Goal: Information Seeking & Learning: Learn about a topic

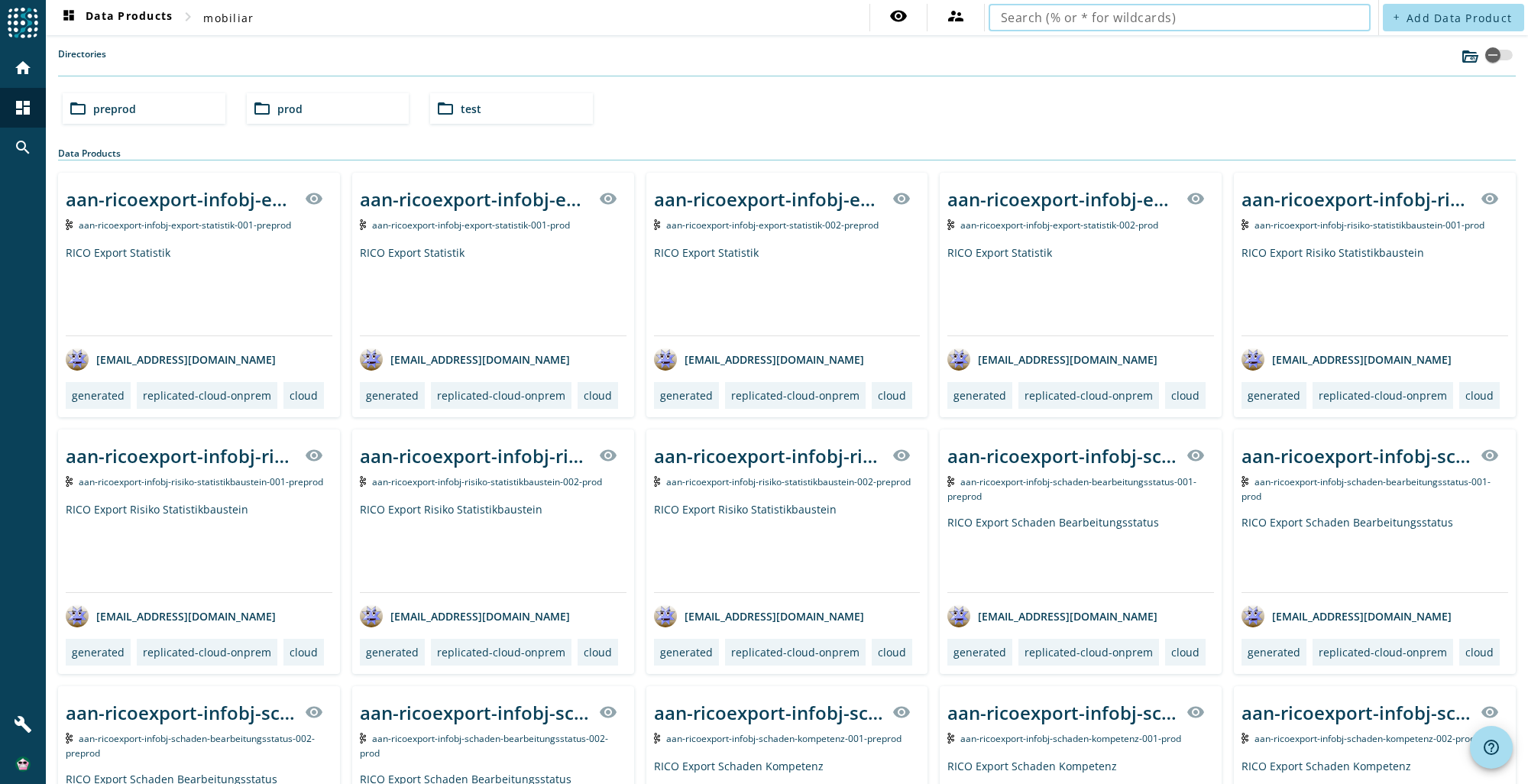
click at [1107, 23] on input "text" at bounding box center [1179, 17] width 358 height 18
click at [1176, 20] on input "text" at bounding box center [1179, 17] width 358 height 18
click at [1003, 17] on input "sss-fscd-infobj-vertrag-scpos-versicherung" at bounding box center [1174, 17] width 345 height 18
click at [1055, 11] on input "sss-fscd-infobj-vertrag-scpos-versicherung" at bounding box center [1174, 17] width 345 height 18
click at [1292, 17] on input "sss-fscd-infobj-vertrag-scpos-versicherung" at bounding box center [1174, 17] width 345 height 18
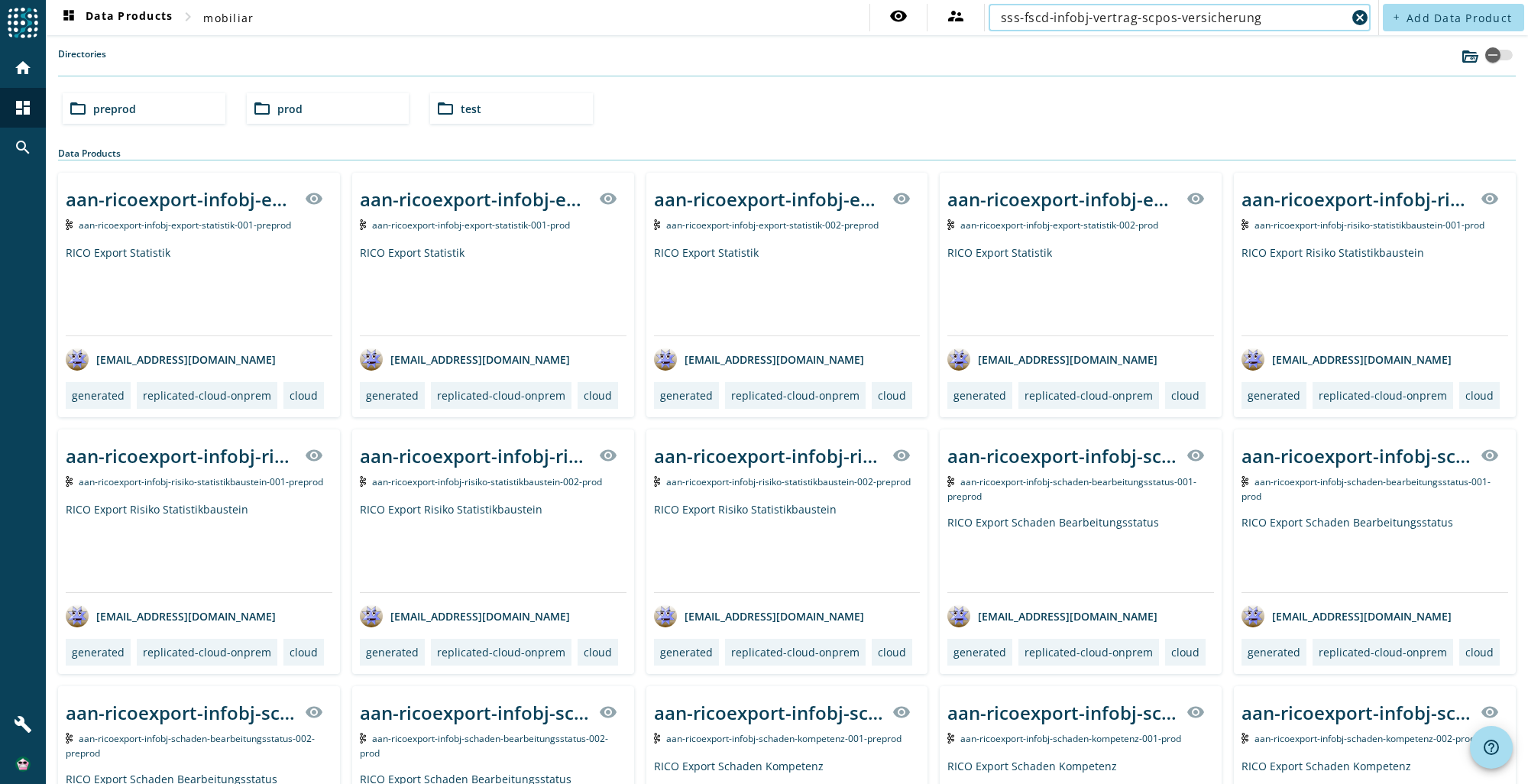
drag, startPoint x: 1077, startPoint y: 19, endPoint x: 1281, endPoint y: 21, distance: 204.0
click at [1281, 21] on input "sss-fscd-infobj-vertrag-scpos-versicherung" at bounding box center [1174, 17] width 345 height 18
type input "sss-fscd-infobj"
drag, startPoint x: 1112, startPoint y: 17, endPoint x: 895, endPoint y: 13, distance: 217.0
click at [895, 13] on div "visibility supervisor_account sss-fscd-infobj cancel" at bounding box center [1121, 18] width 505 height 28
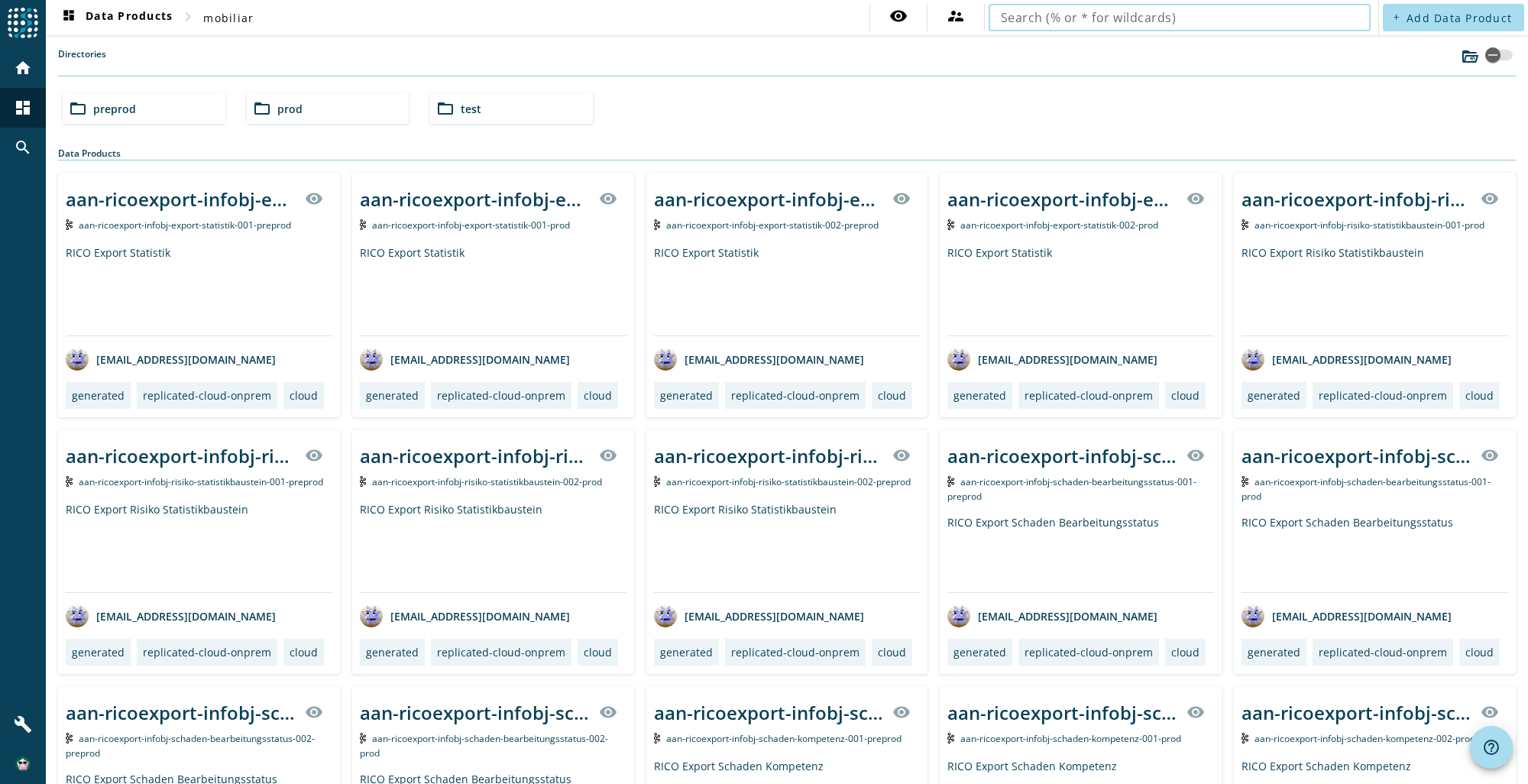
click at [1115, 12] on input "text" at bounding box center [1179, 17] width 358 height 18
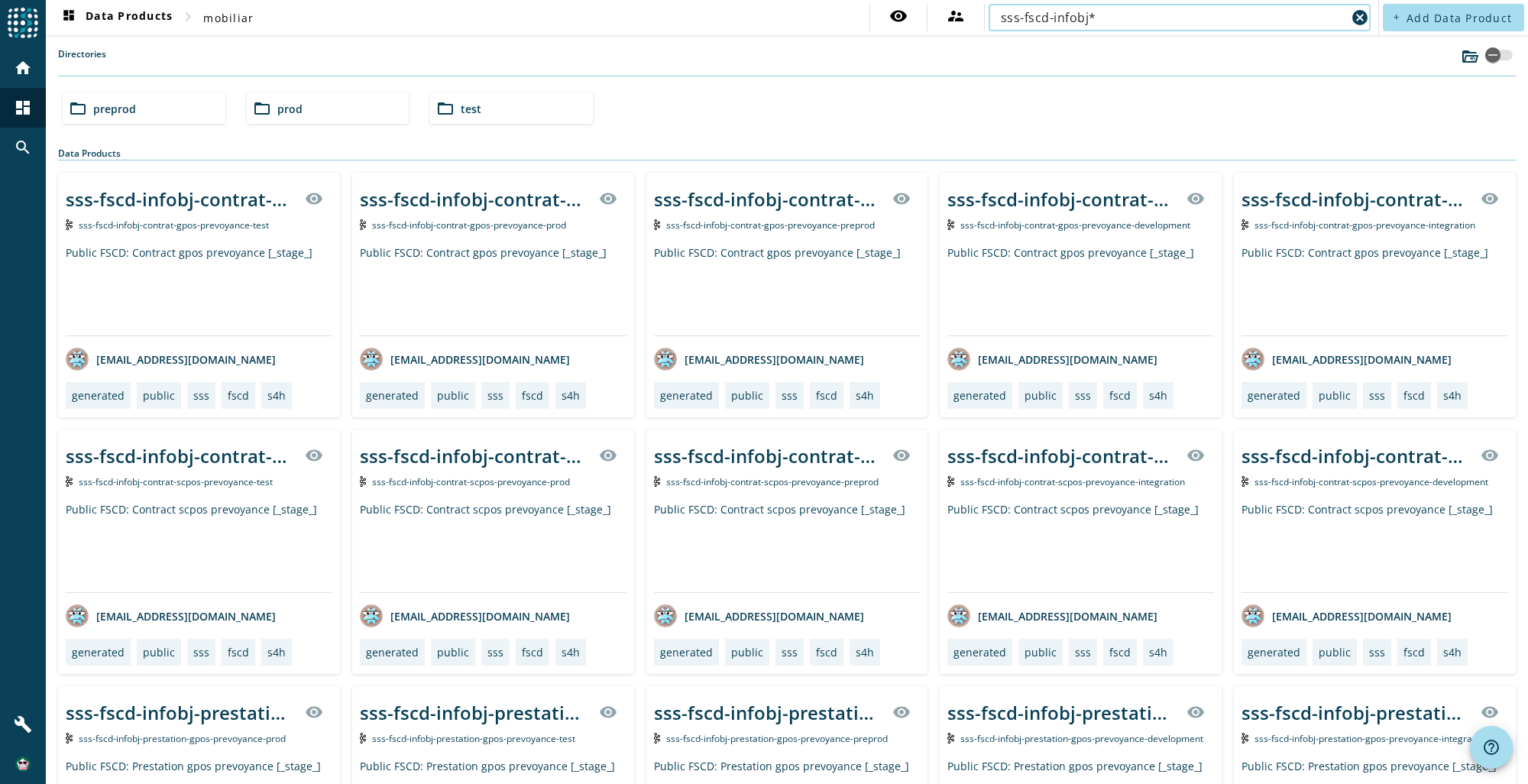
click at [1097, 17] on input "sss-fscd-infobj*" at bounding box center [1174, 17] width 345 height 18
click at [1078, 17] on input "sss-fscd-infobj*" at bounding box center [1174, 17] width 345 height 18
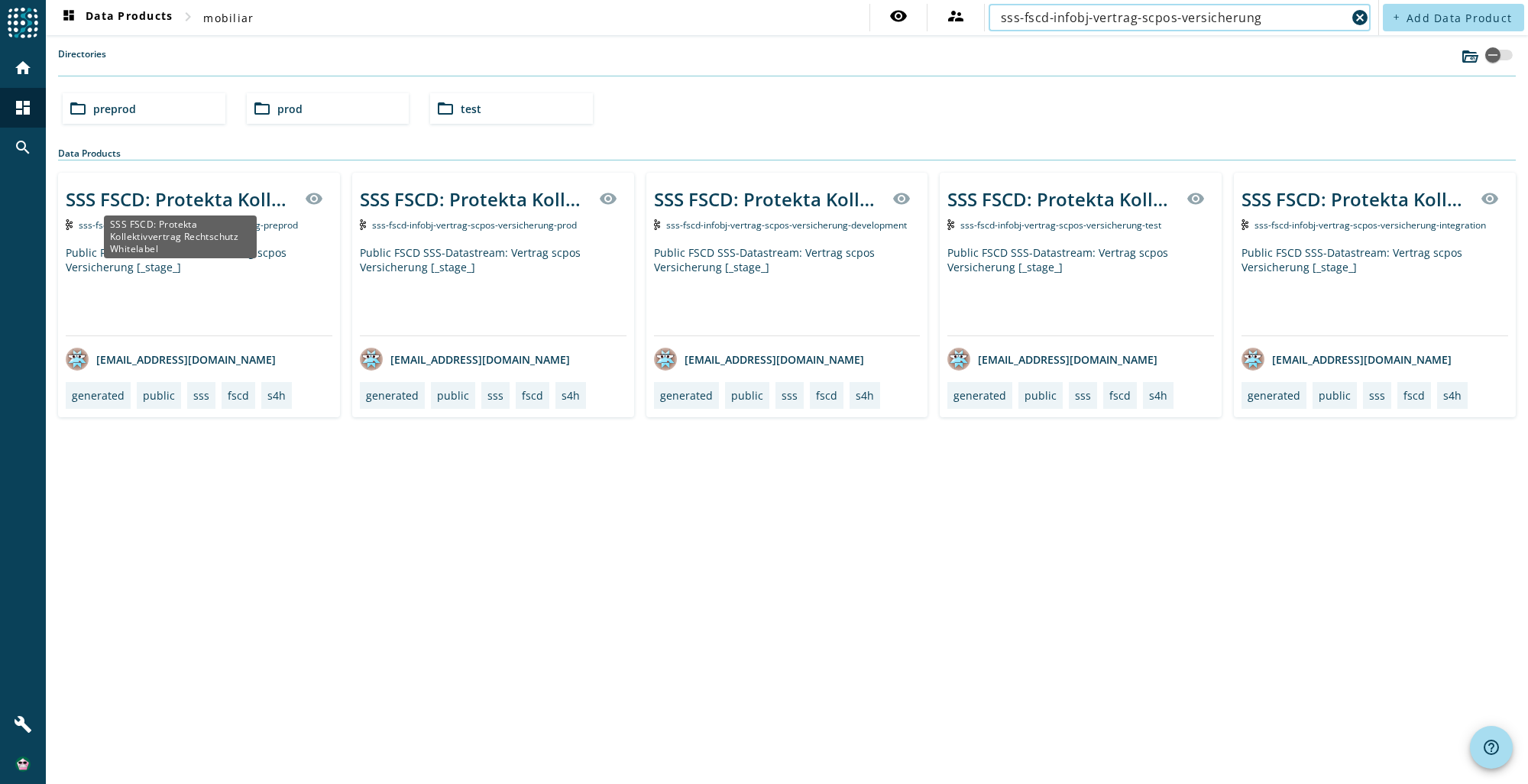
type input "sss-fscd-infobj-vertrag-scpos-versicherung"
click at [196, 197] on div "SSS FSCD: Protekta Kollektivvertrag Rechtschutz Whitelabel" at bounding box center [180, 199] width 230 height 25
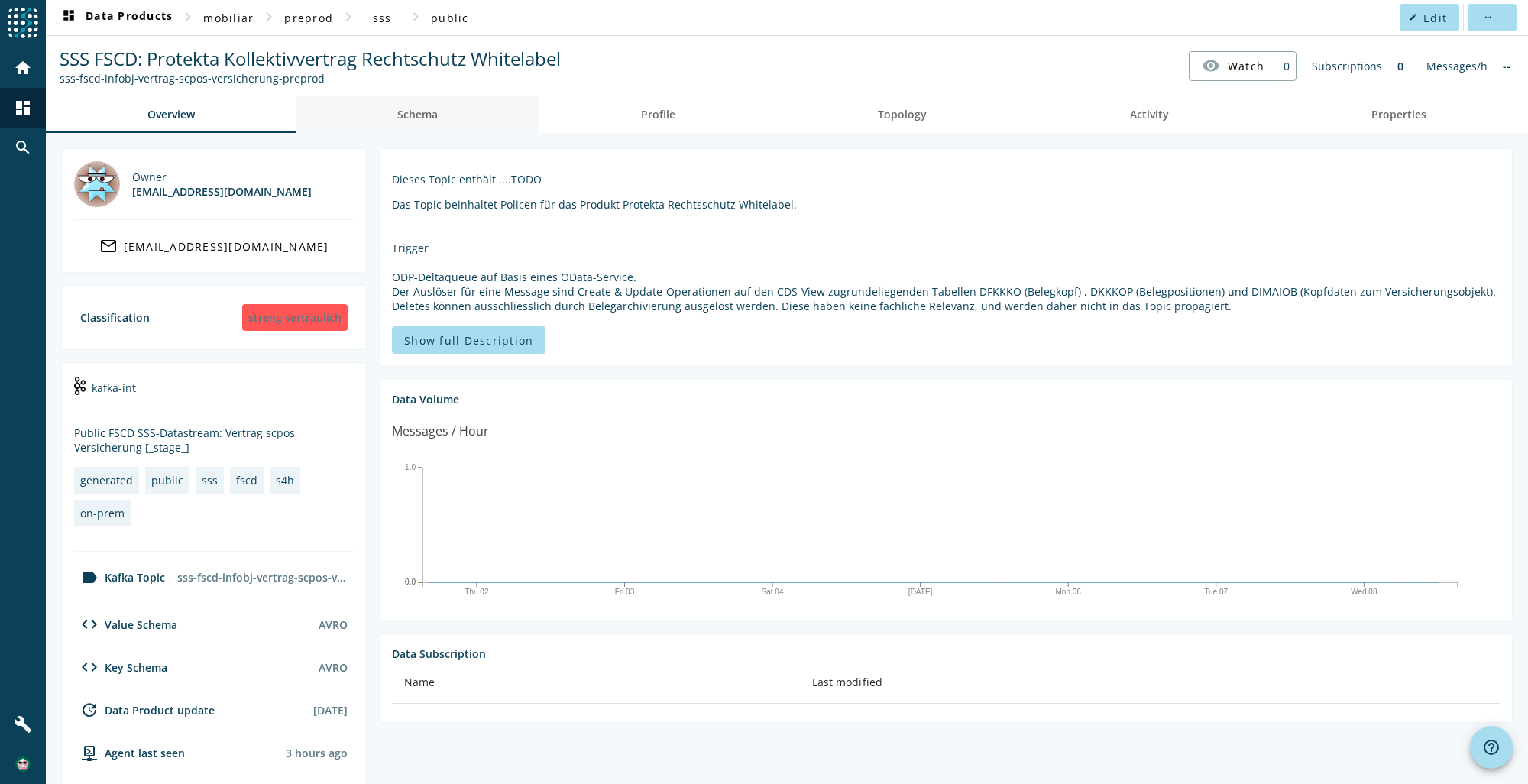
click at [420, 111] on span "Schema" at bounding box center [417, 114] width 40 height 11
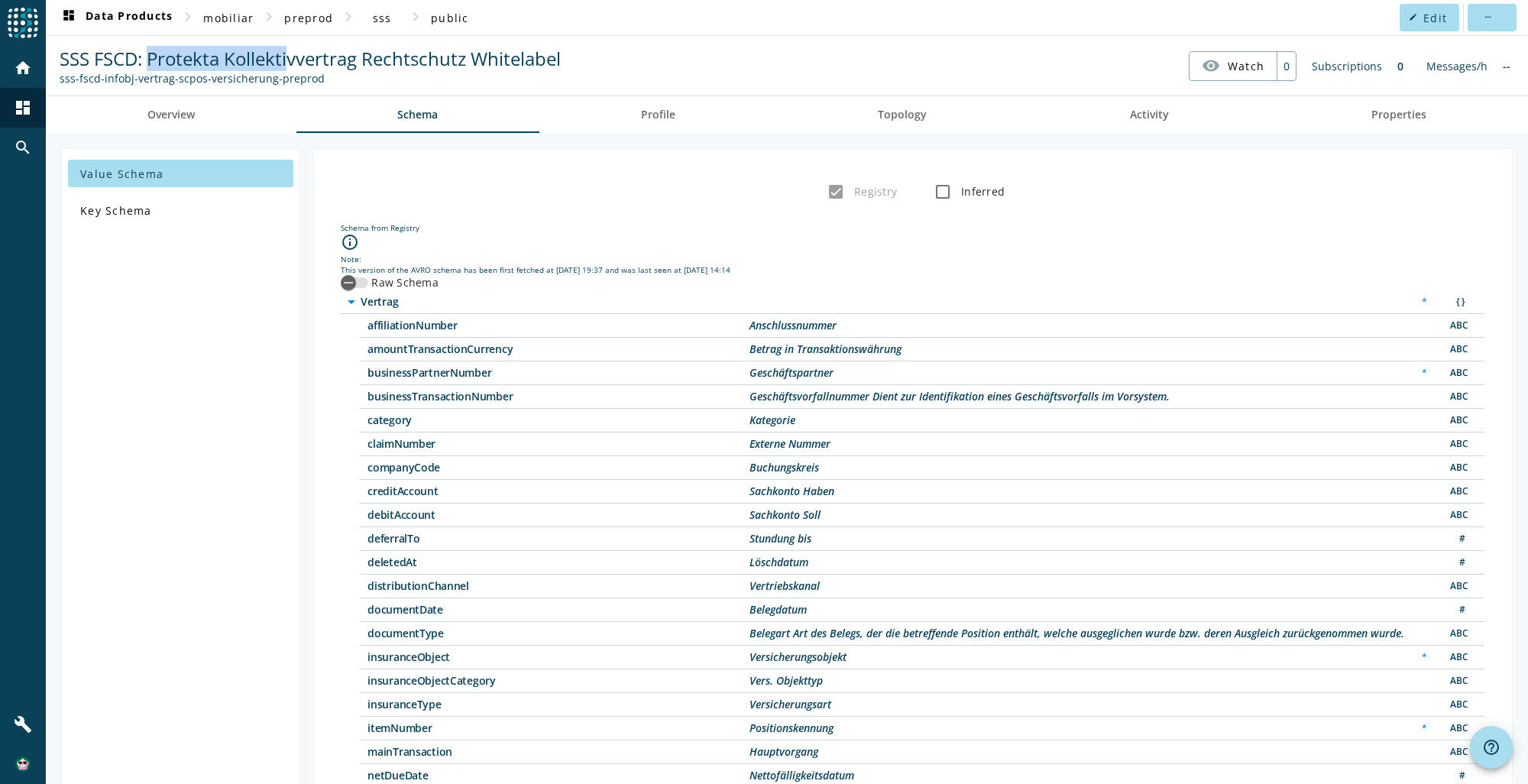
drag, startPoint x: 152, startPoint y: 57, endPoint x: 287, endPoint y: 58, distance: 135.0
click at [287, 58] on span "SSS FSCD: Protekta Kollektivvertrag Rechtschutz Whitelabel" at bounding box center [310, 58] width 501 height 25
drag, startPoint x: 567, startPoint y: 55, endPoint x: 146, endPoint y: 63, distance: 421.1
click at [146, 63] on nav "SSS FSCD: Protekta Kollektivvertrag Rechtschutz Whitelabel sss-fscd-infobj-vert…" at bounding box center [787, 65] width 1470 height 47
copy span "Protekta Kollektivvertrag Rechtschutz Whitelabel"
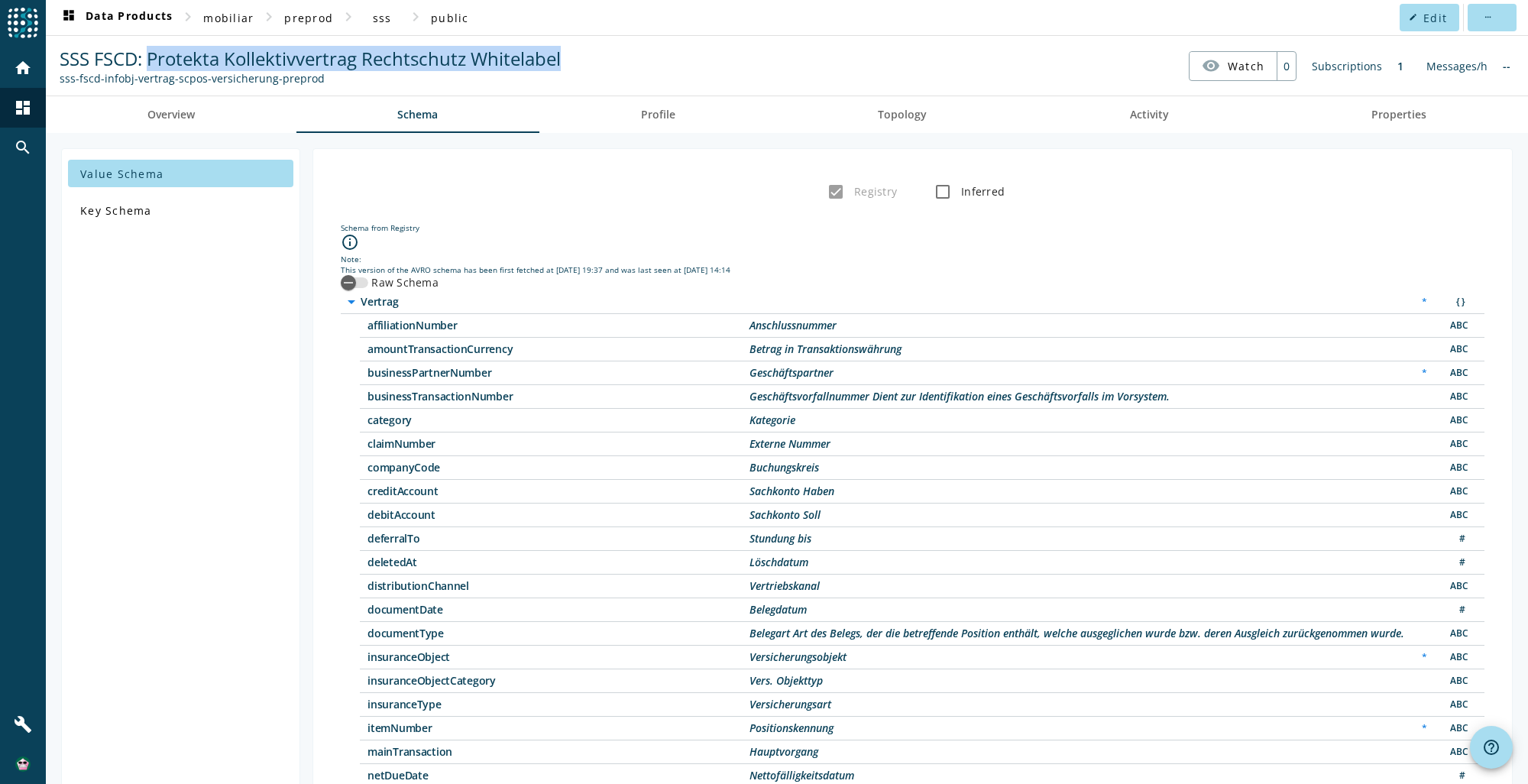
copy span "Protekta Kollektivvertrag Rechtschutz Whitelabel"
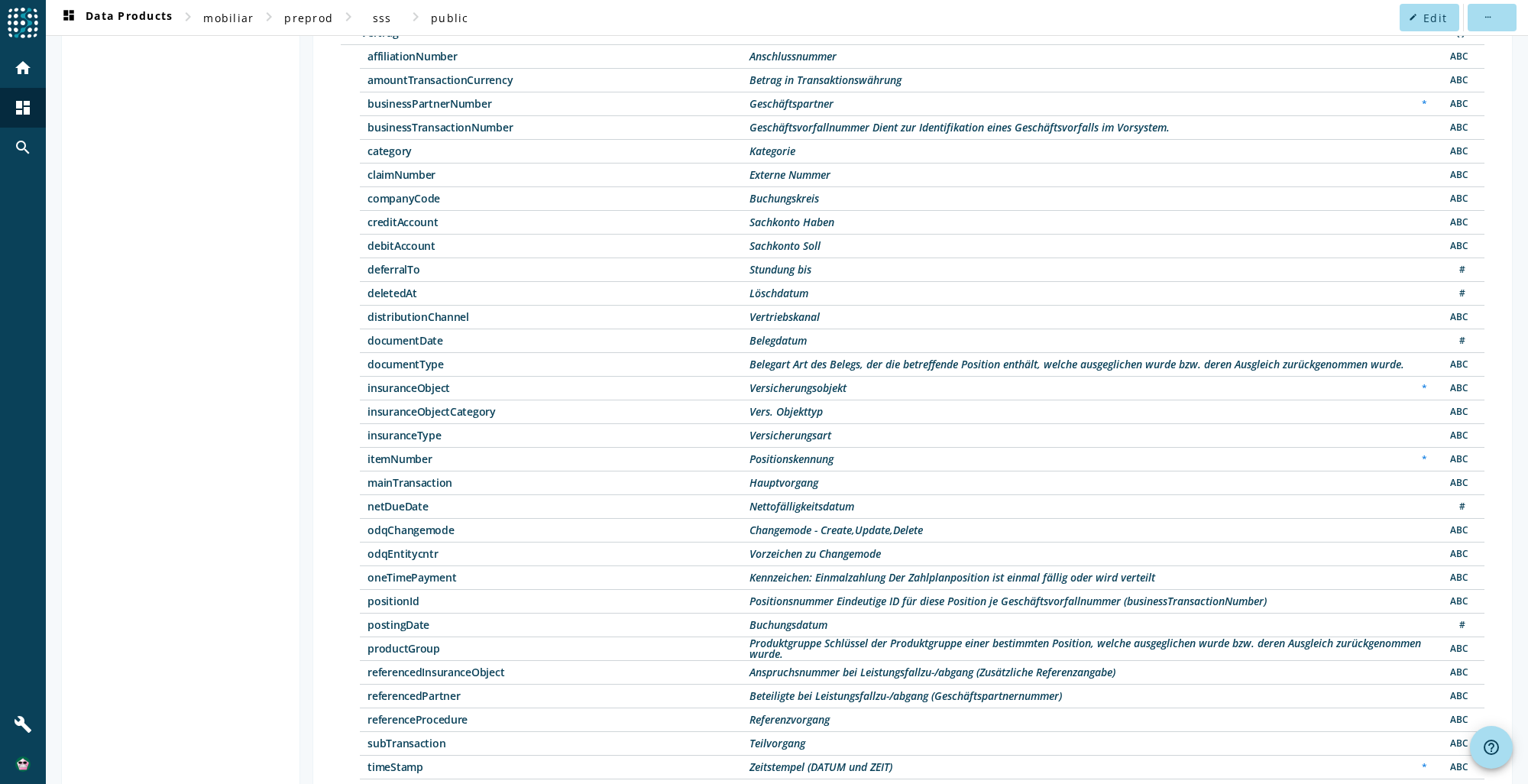
scroll to position [143, 0]
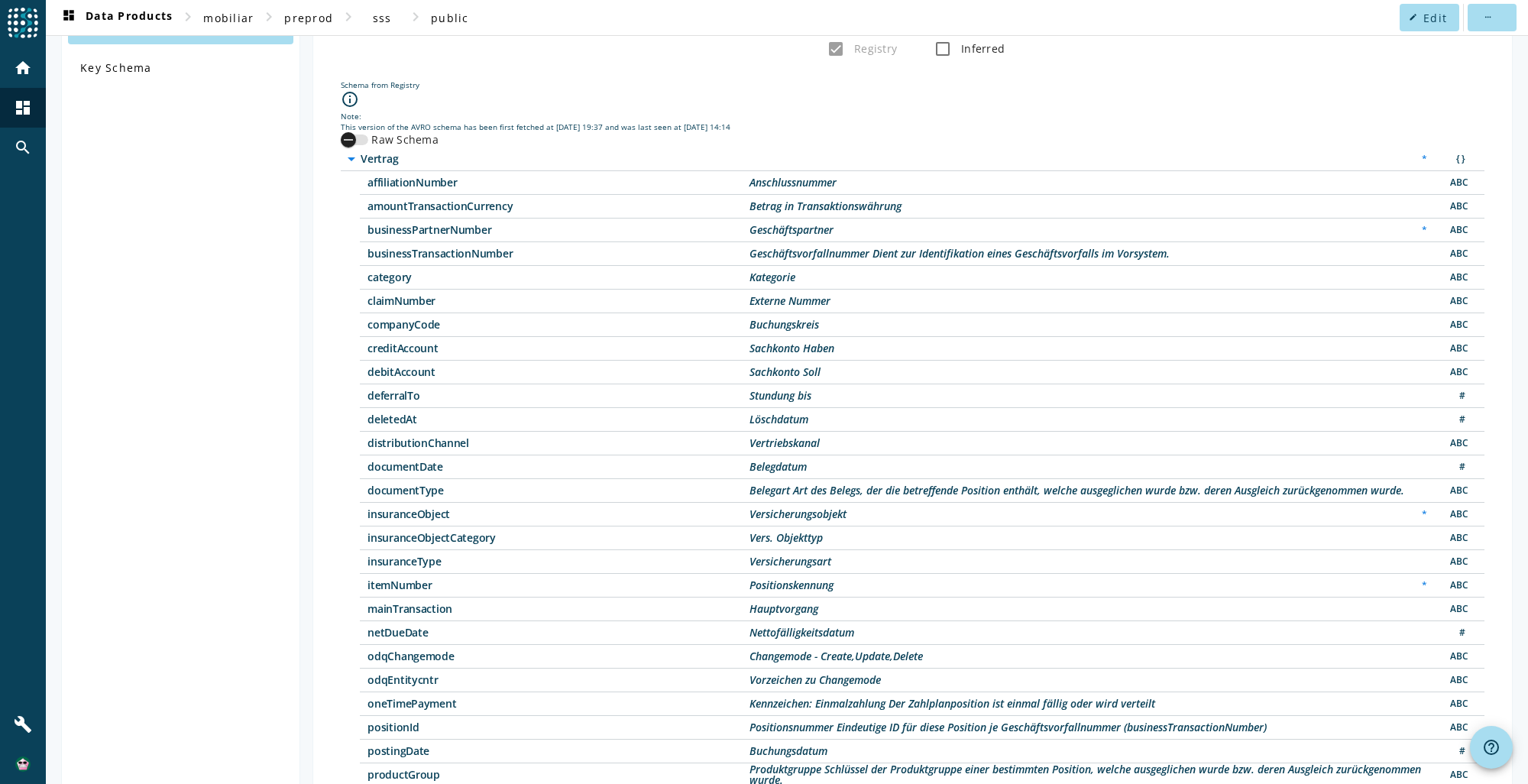
drag, startPoint x: 331, startPoint y: 129, endPoint x: 518, endPoint y: 261, distance: 228.9
click at [518, 276] on agoora-shared-schema "info_outline Note: This version of the AVRO schema has been first fetched at [D…" at bounding box center [912, 533] width 1143 height 886
click at [932, 139] on agoora-shared-schema "info_outline Note: This version of the AVRO schema has been first fetched at [D…" at bounding box center [912, 533] width 1143 height 886
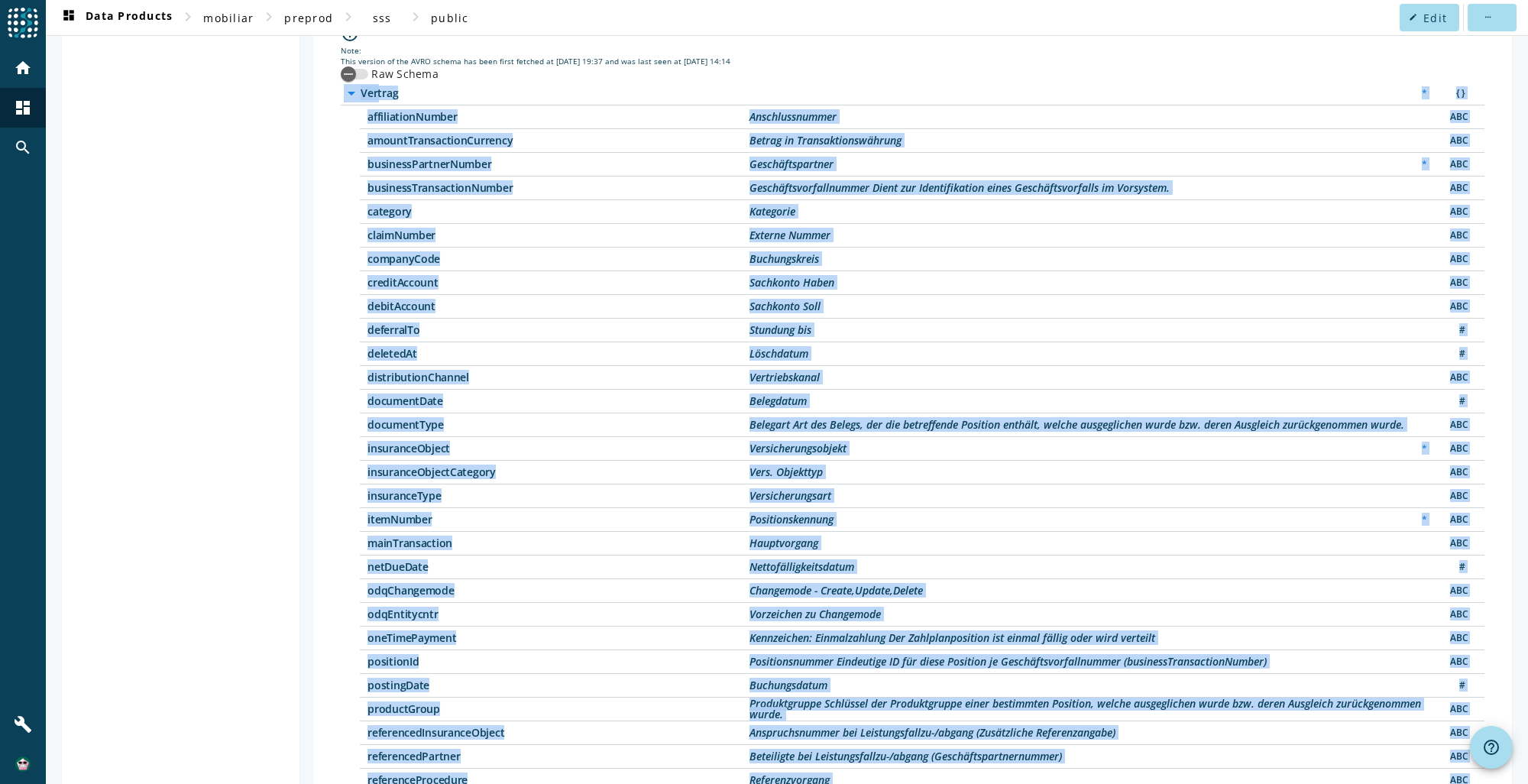
scroll to position [372, 0]
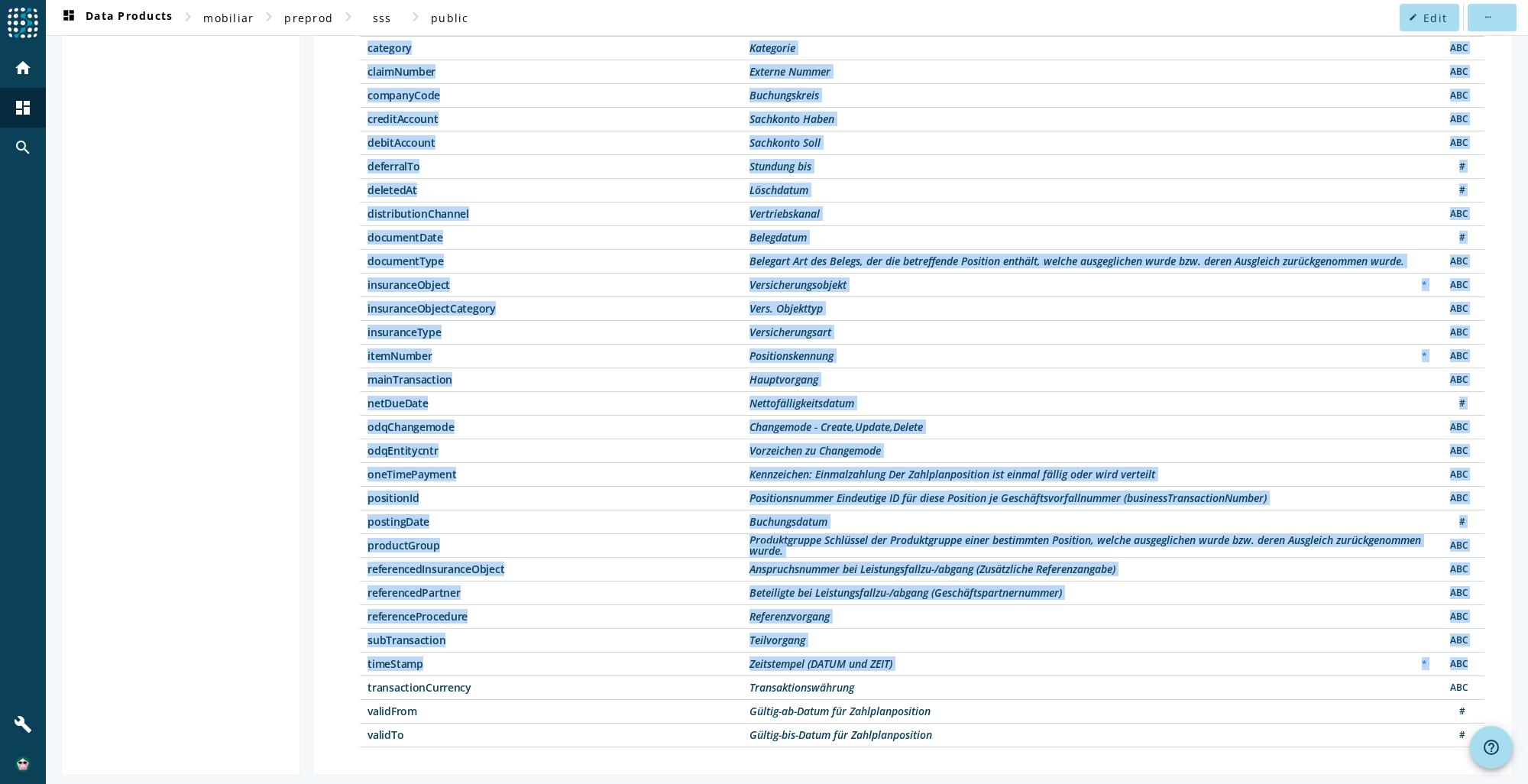
drag, startPoint x: 311, startPoint y: 146, endPoint x: 1138, endPoint y: 769, distance: 1035.4
click at [1138, 769] on div "Value Schema Key Schema Registry Inferred Schema from Registry info_outline Not…" at bounding box center [787, 276] width 1482 height 1030
copy div "lorem_ipsu_dolo Sitamet * { } consecteturAdipis Elitseddoeiusmo TEM incidiDuntu…"
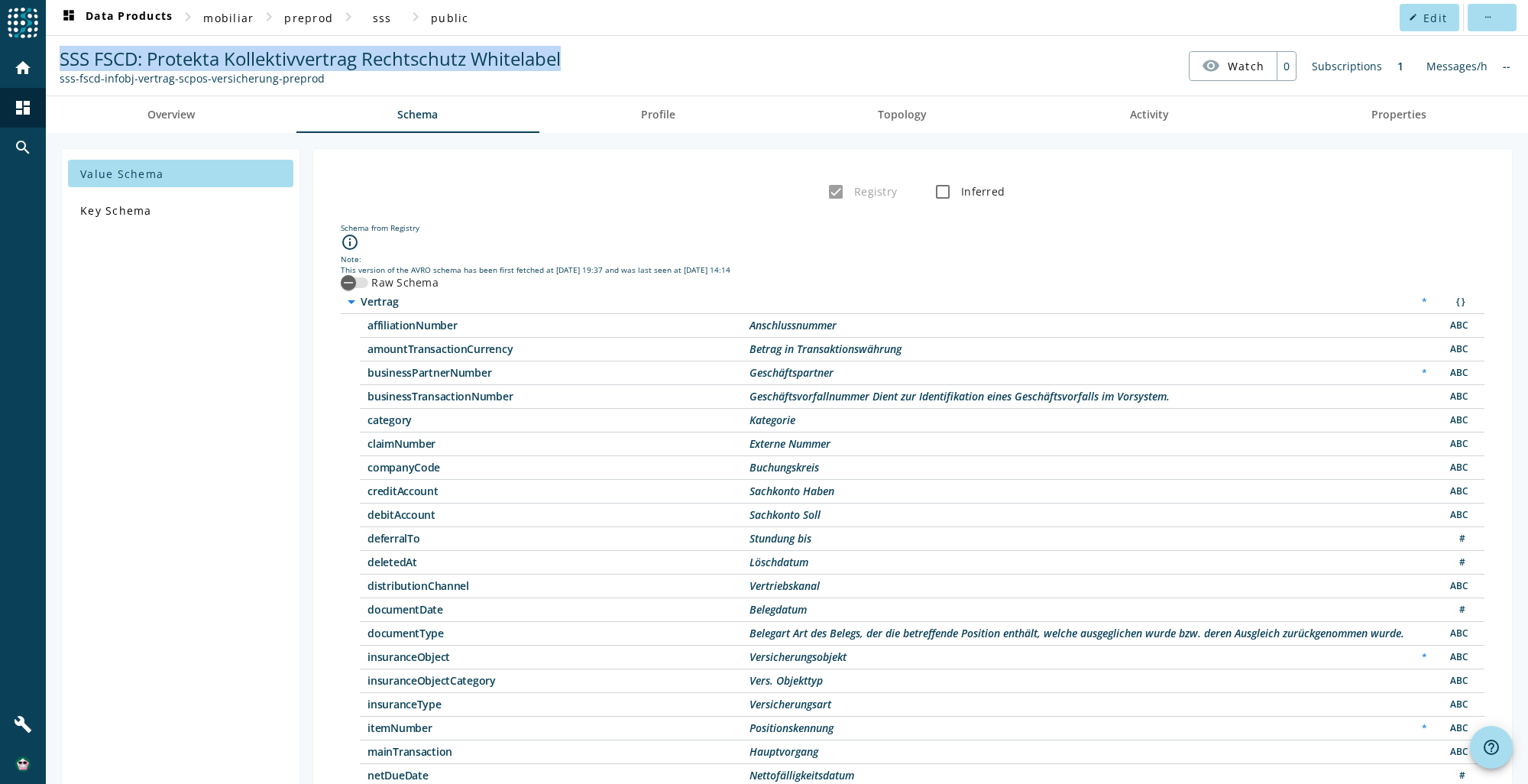
drag, startPoint x: 61, startPoint y: 58, endPoint x: 584, endPoint y: 55, distance: 523.0
click at [584, 55] on nav "SSS FSCD: Protekta Kollektivvertrag Rechtschutz Whitelabel sss-fscd-infobj-vert…" at bounding box center [787, 65] width 1470 height 47
copy span "SSS FSCD: Protekta Kollektivvertrag Rechtschutz Whitelabel"
click at [183, 110] on span "Overview" at bounding box center [171, 114] width 47 height 11
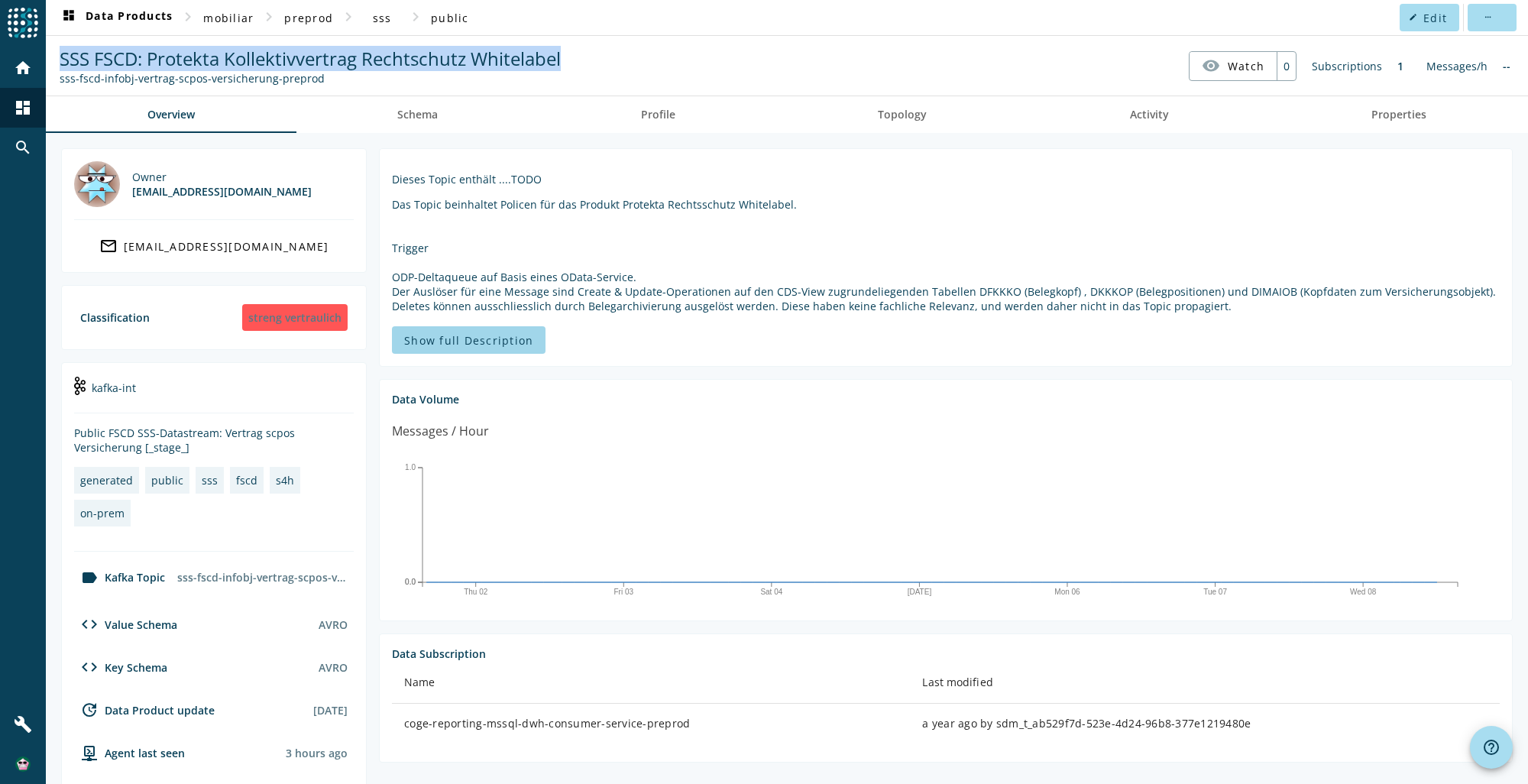
click at [475, 336] on span "Show full Description" at bounding box center [469, 340] width 129 height 15
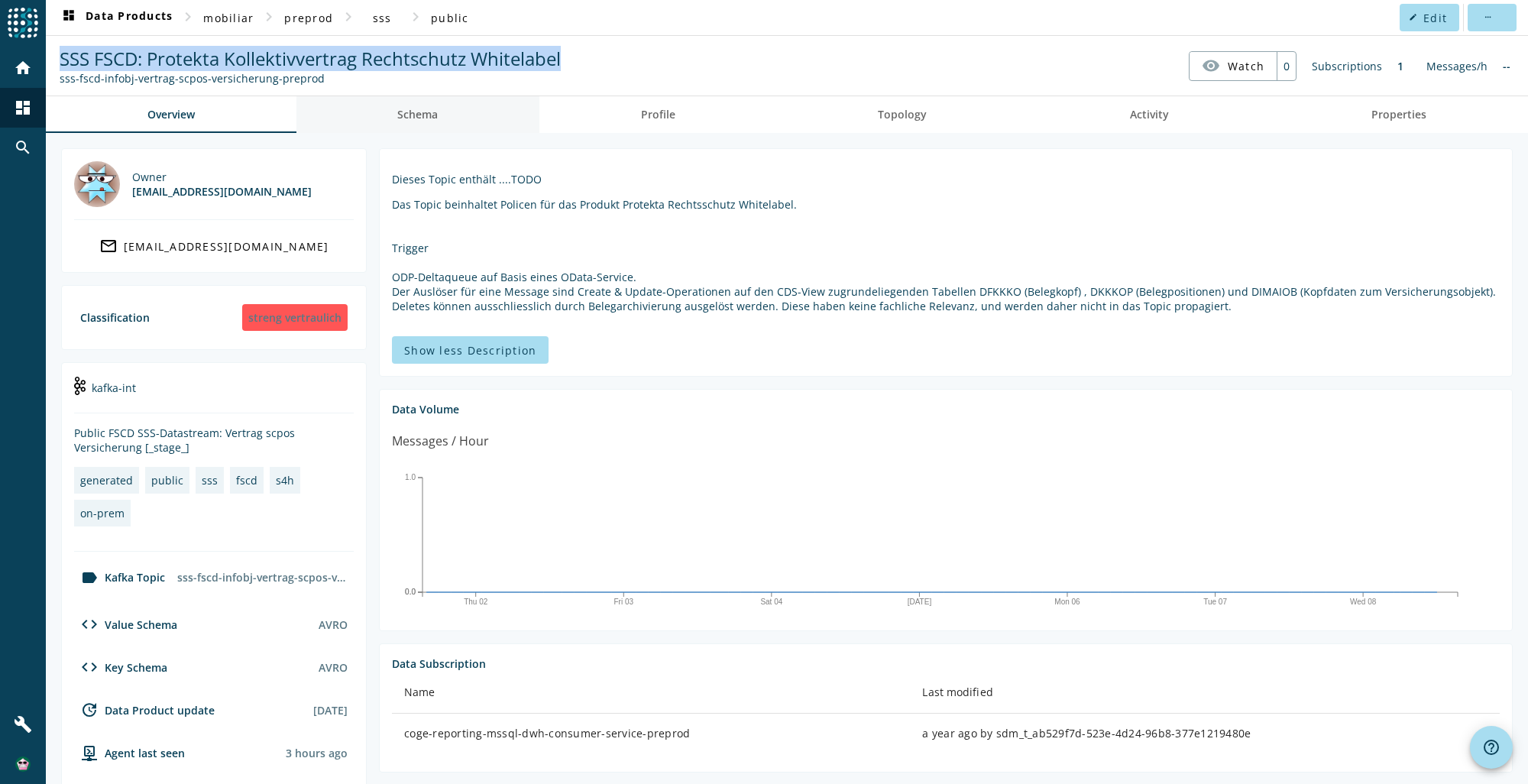
click at [424, 116] on span "Schema" at bounding box center [417, 114] width 40 height 11
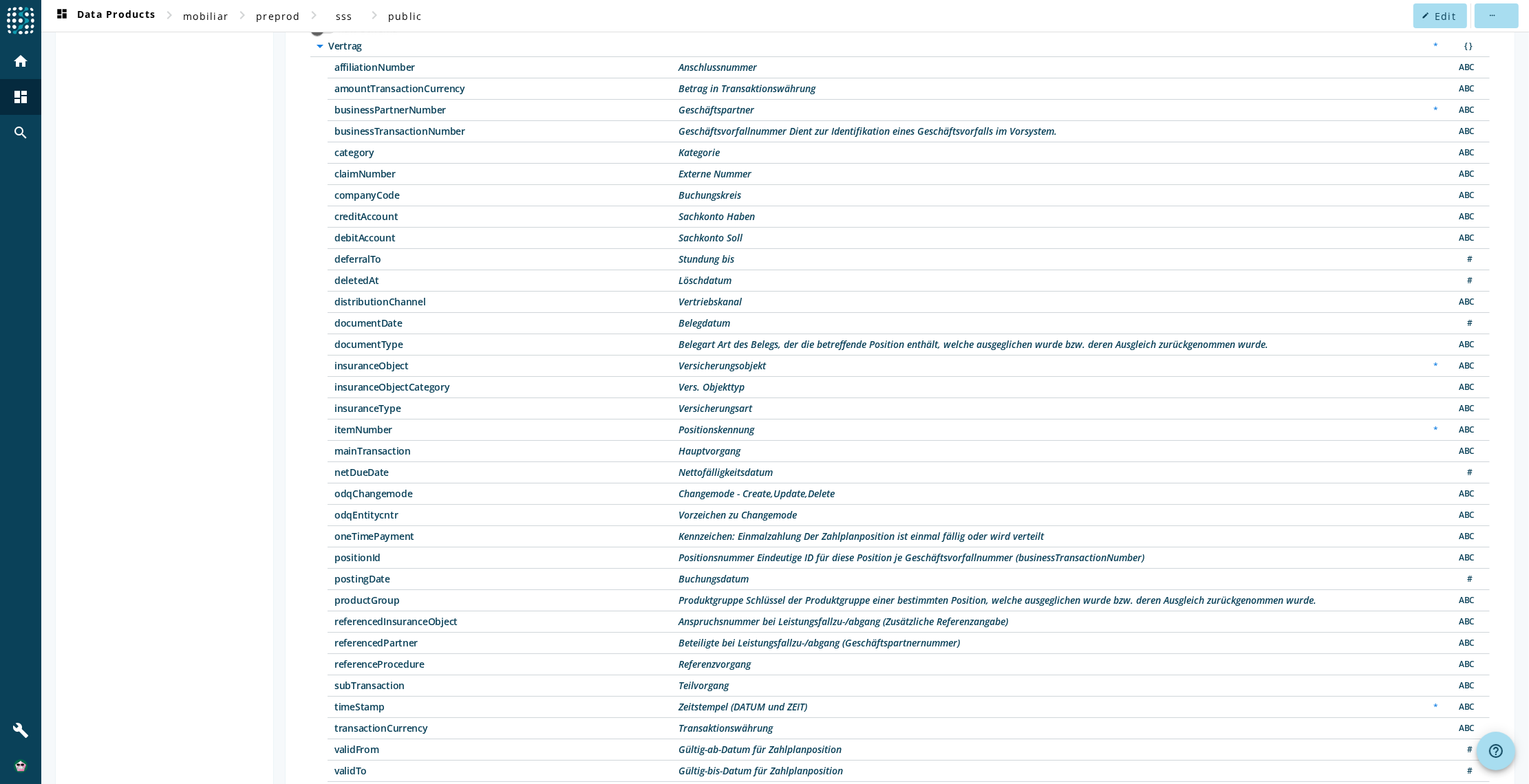
scroll to position [222, 0]
